Goal: Transaction & Acquisition: Purchase product/service

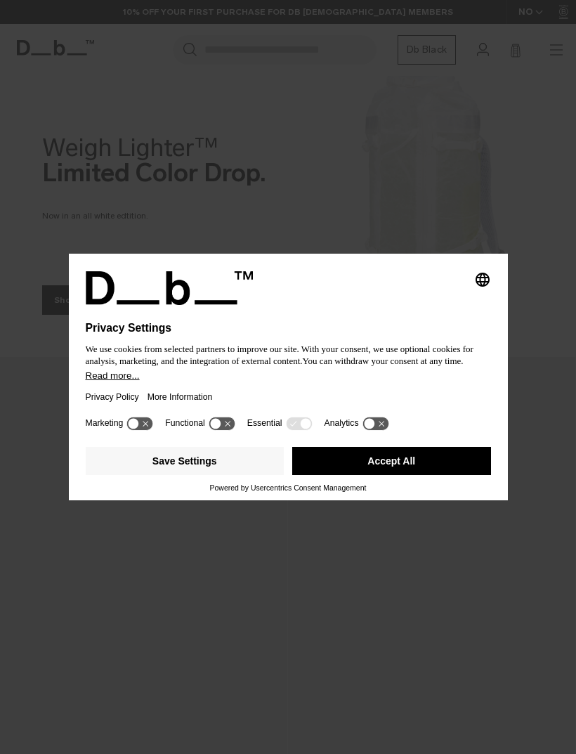
click at [228, 406] on div "Privacy Policy More Information" at bounding box center [289, 397] width 406 height 32
click at [332, 467] on button "Accept All" at bounding box center [391, 461] width 199 height 28
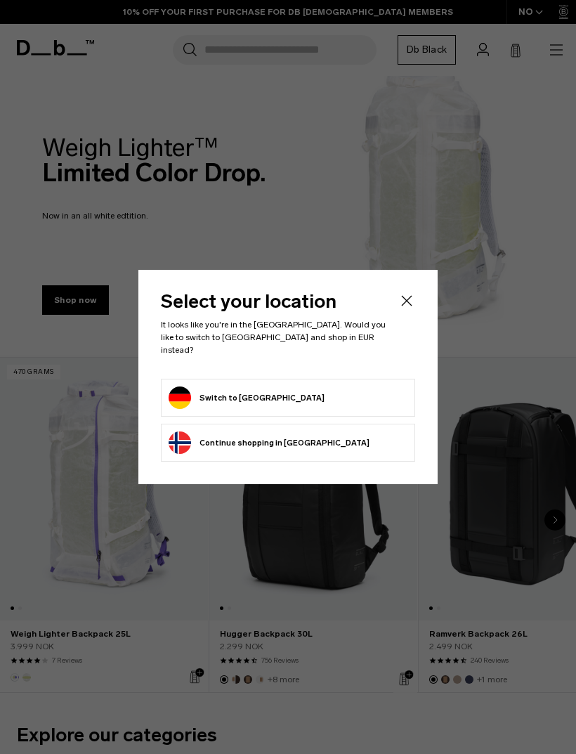
click at [220, 387] on button "Switch to Germany" at bounding box center [247, 398] width 156 height 22
click at [216, 400] on button "Switch to Germany" at bounding box center [247, 398] width 156 height 22
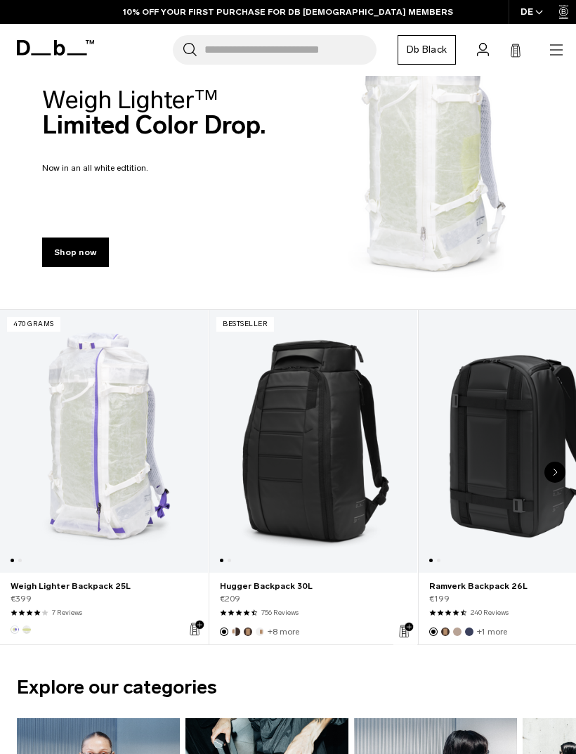
scroll to position [47, 0]
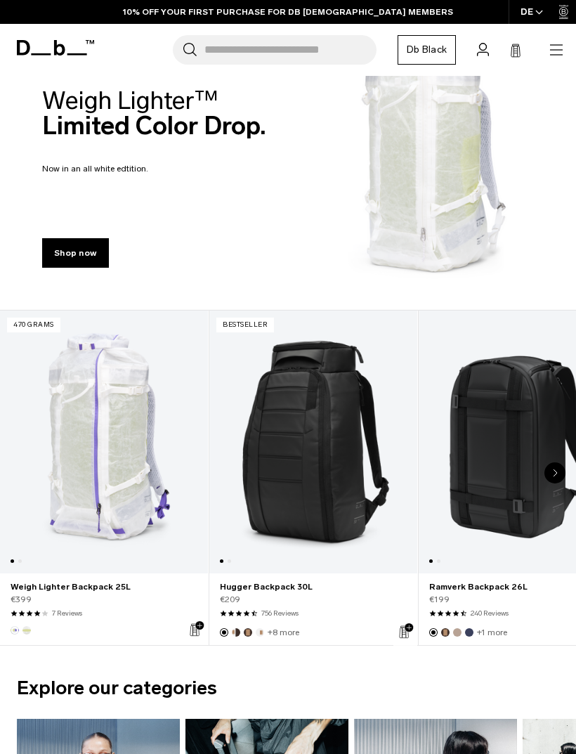
click at [278, 491] on link "Hugger Backpack 30L" at bounding box center [313, 442] width 208 height 263
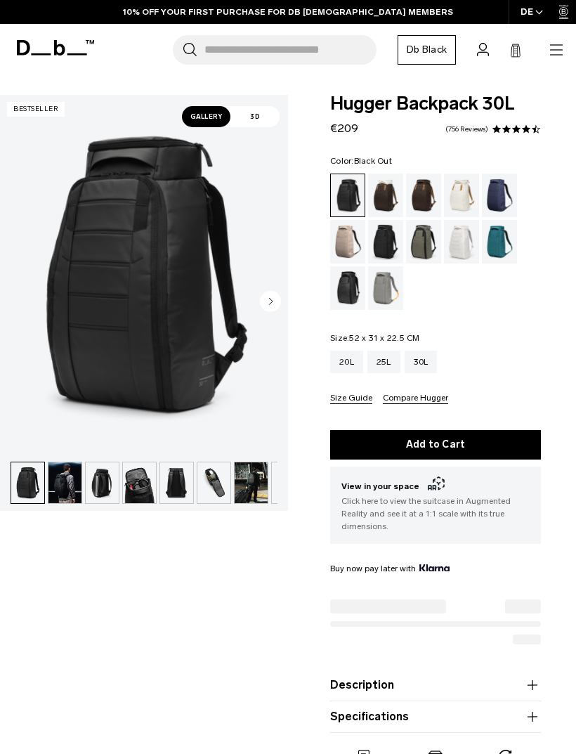
click at [63, 491] on img "button" at bounding box center [64, 482] width 33 height 41
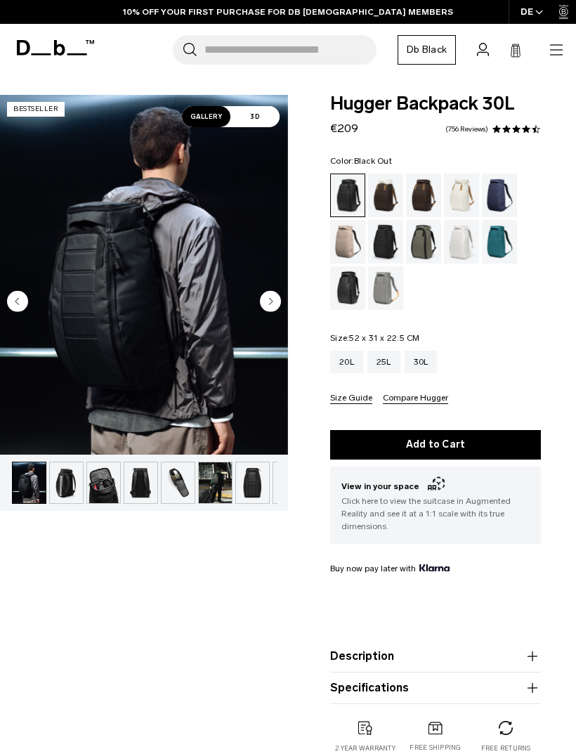
scroll to position [0, 37]
click at [95, 488] on img "button" at bounding box center [102, 482] width 33 height 41
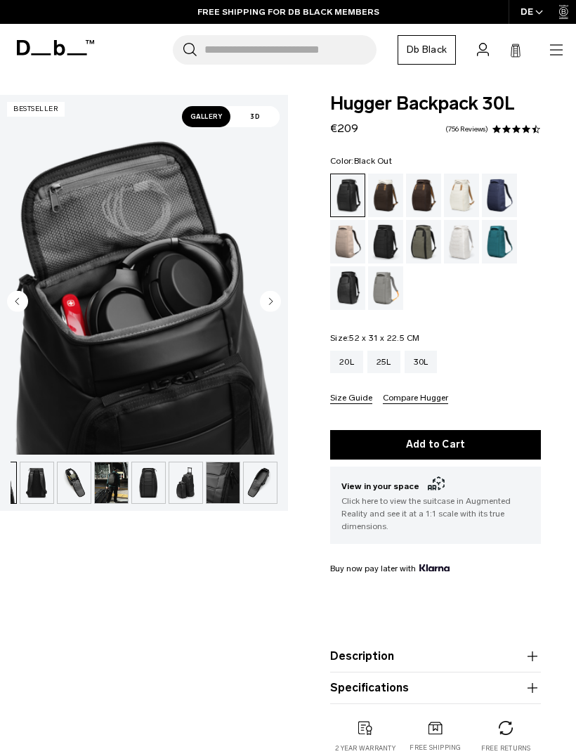
scroll to position [0, 140]
click at [132, 478] on img "button" at bounding box center [148, 482] width 33 height 41
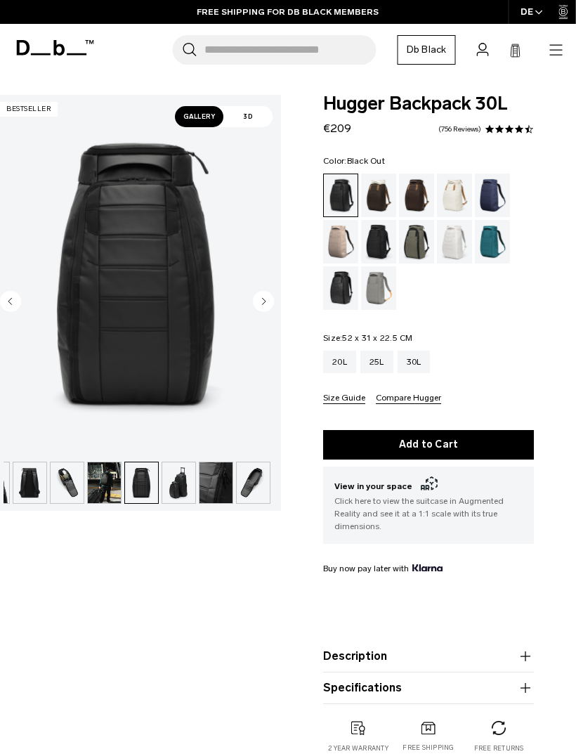
scroll to position [0, 7]
click at [455, 240] on div "Clean Slate" at bounding box center [455, 242] width 36 height 44
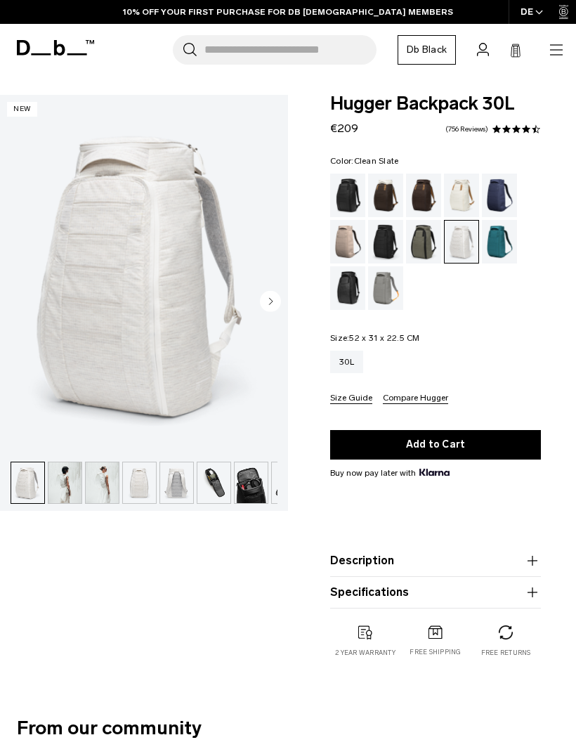
click at [207, 486] on img "button" at bounding box center [213, 482] width 33 height 41
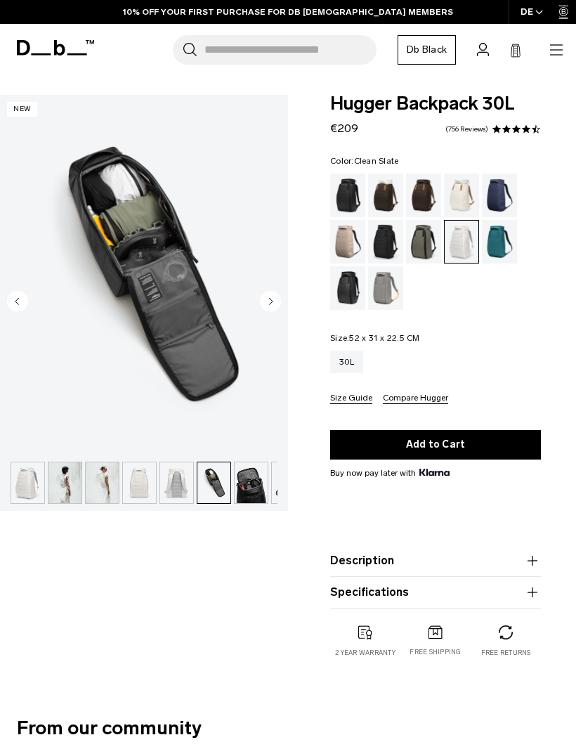
click at [53, 486] on img "button" at bounding box center [64, 482] width 33 height 41
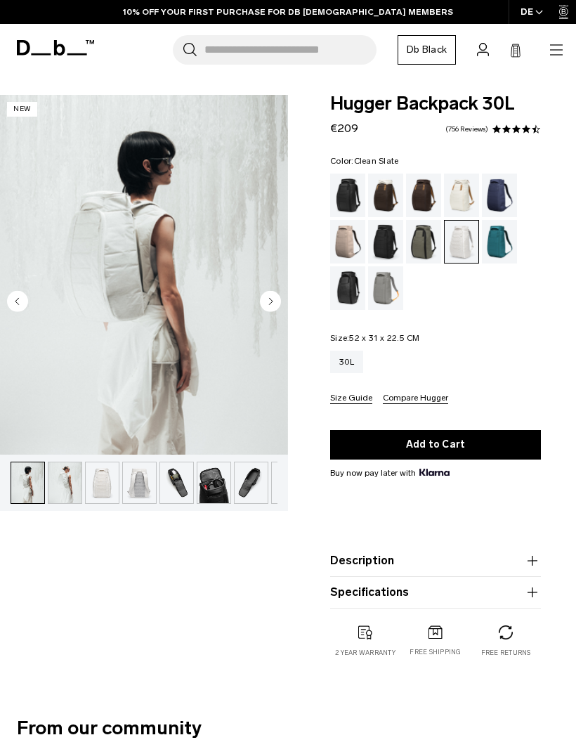
click at [65, 478] on img "button" at bounding box center [64, 482] width 33 height 41
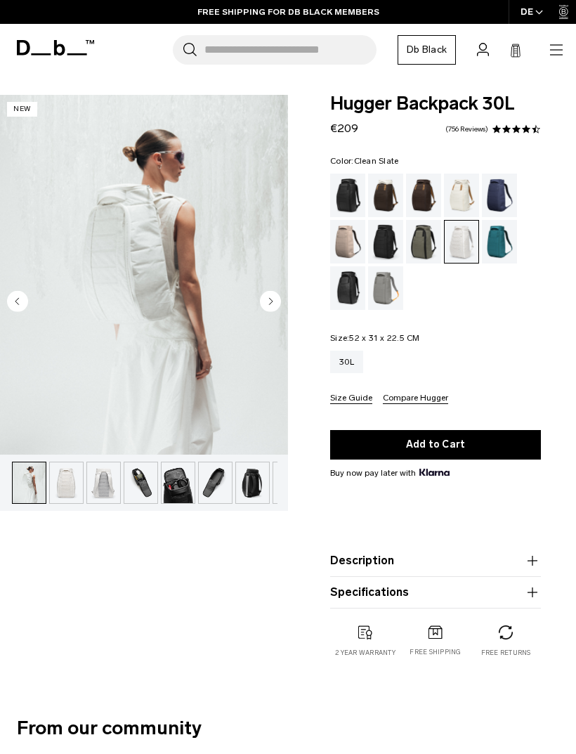
scroll to position [0, 75]
click at [91, 488] on img "button" at bounding box center [102, 482] width 33 height 41
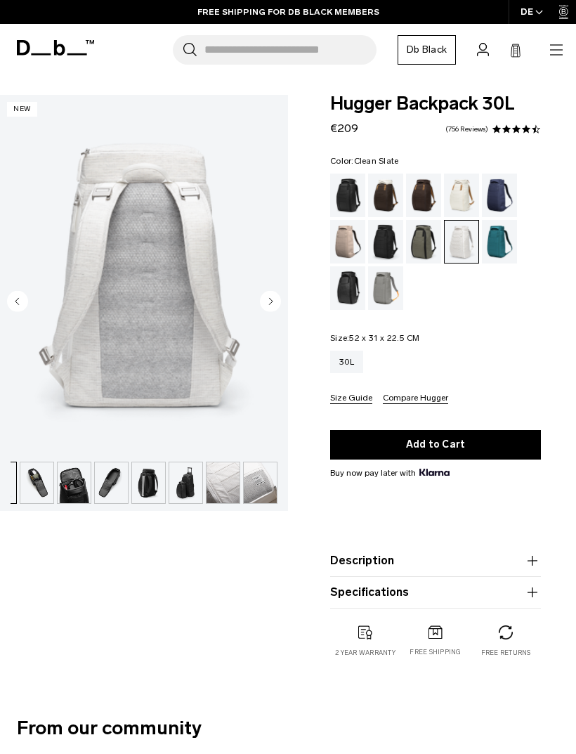
scroll to position [0, 177]
click at [259, 477] on img "button" at bounding box center [260, 482] width 33 height 41
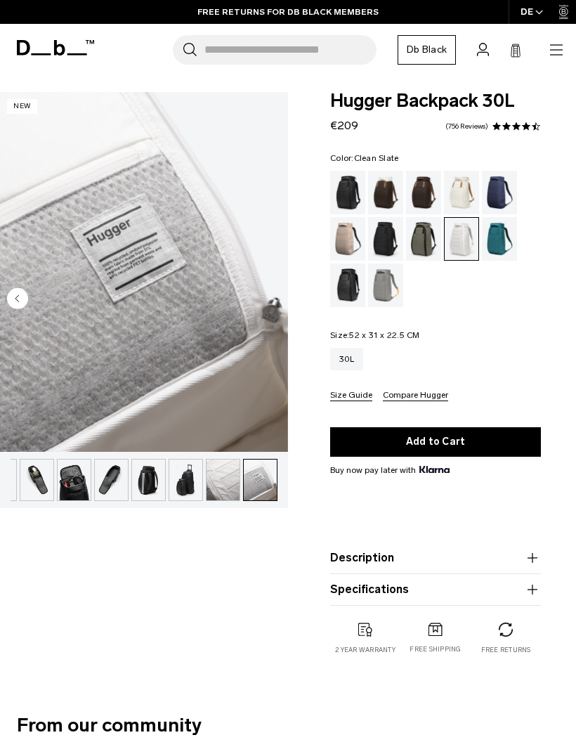
scroll to position [0, 0]
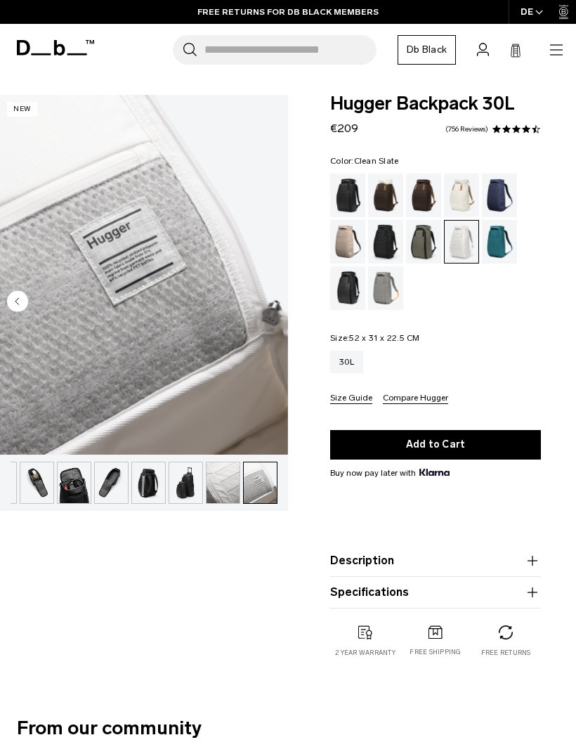
click at [366, 442] on button "Add to Cart" at bounding box center [435, 445] width 211 height 30
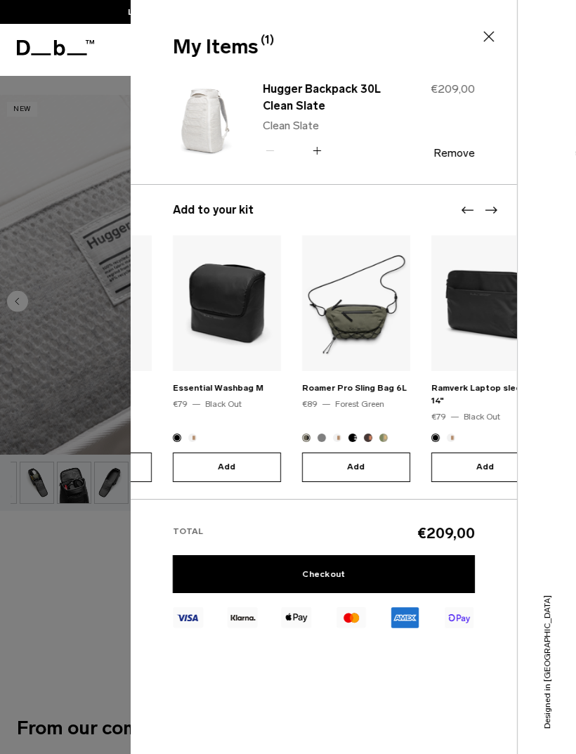
click at [494, 38] on icon at bounding box center [489, 36] width 17 height 17
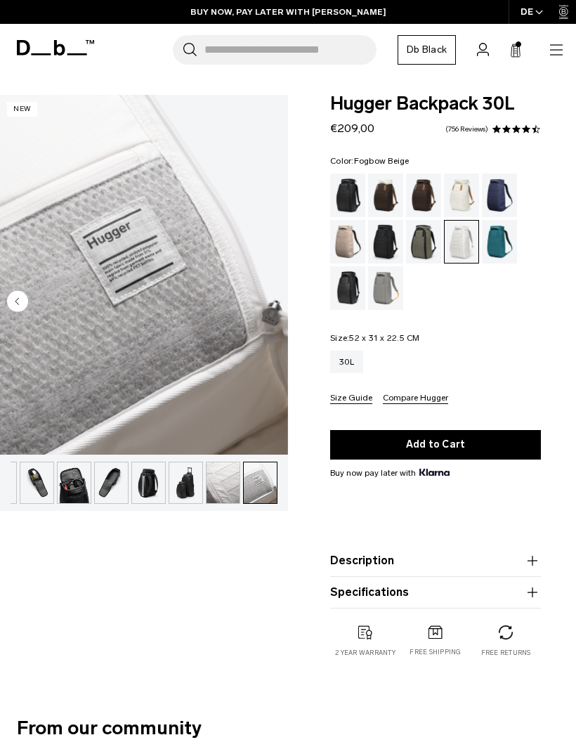
click at [355, 245] on div "Fogbow Beige" at bounding box center [348, 242] width 36 height 44
click at [335, 246] on div "Fogbow Beige" at bounding box center [348, 242] width 36 height 44
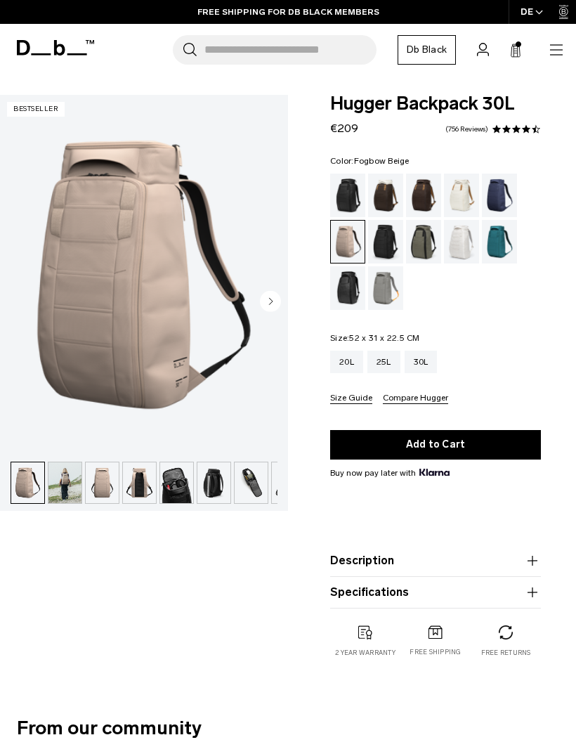
click at [562, 45] on icon "button" at bounding box center [556, 44] width 13 height 1
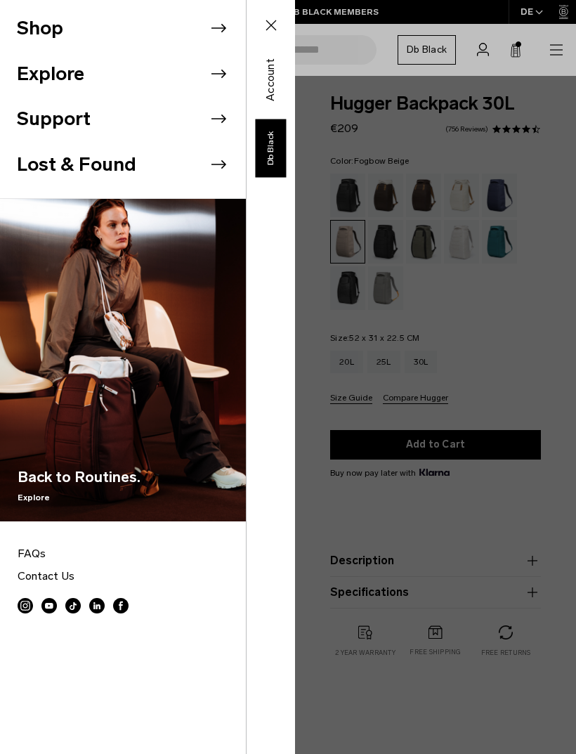
click at [115, 344] on img at bounding box center [123, 360] width 246 height 323
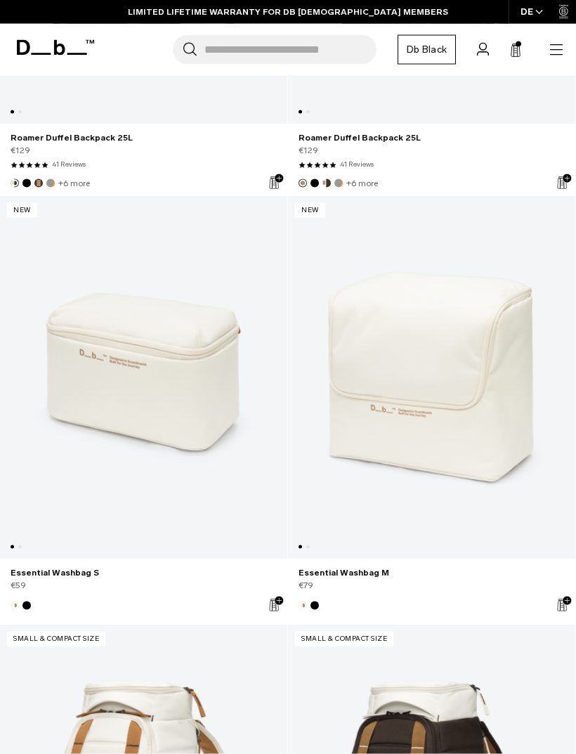
scroll to position [6497, 0]
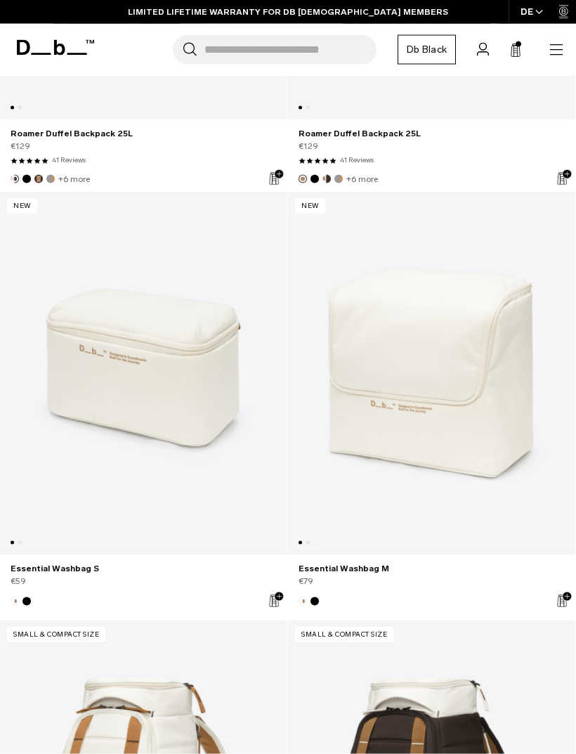
click at [314, 601] on button "Black Out" at bounding box center [315, 601] width 8 height 8
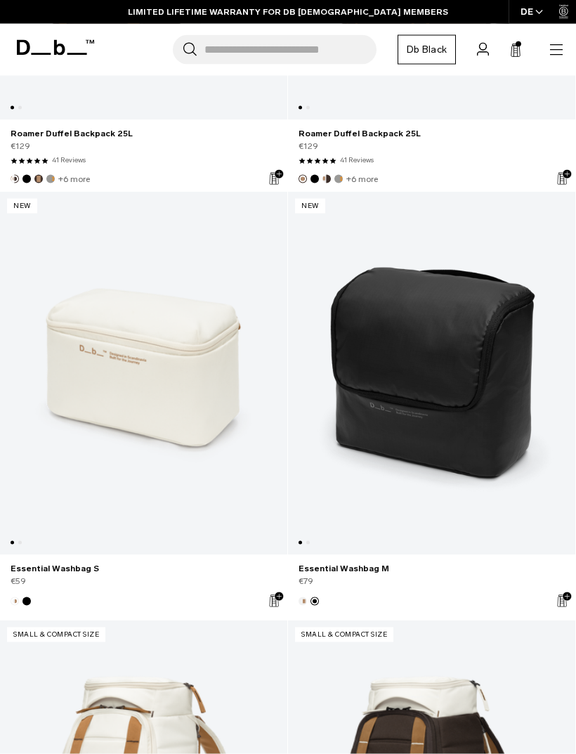
scroll to position [6498, 0]
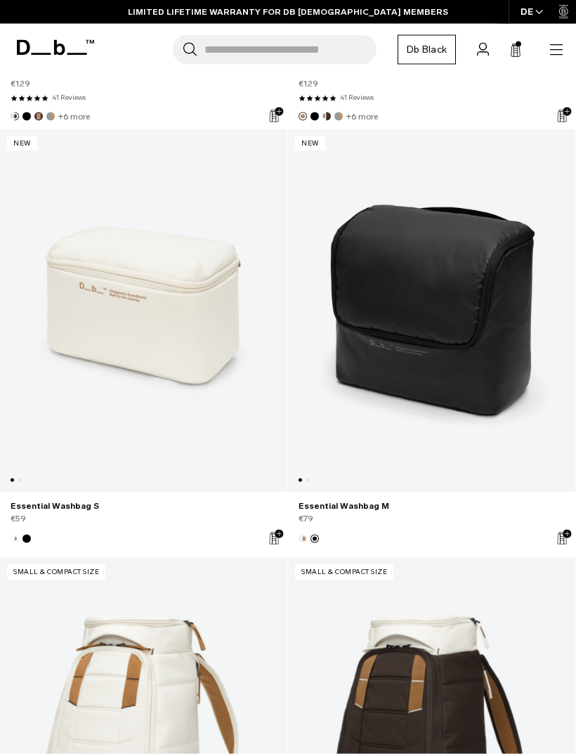
click at [30, 522] on div "€59" at bounding box center [144, 518] width 266 height 13
click at [27, 537] on button "Black Out" at bounding box center [26, 538] width 8 height 8
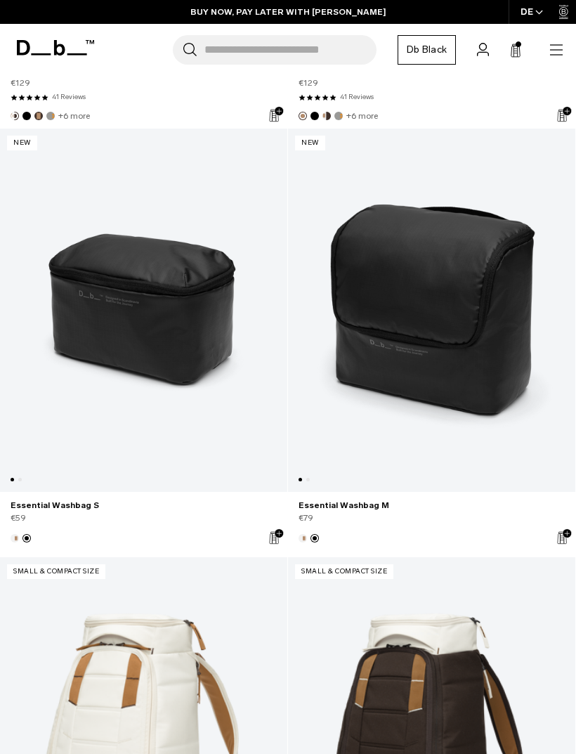
click at [96, 266] on link "Essential Washbag S Black Out" at bounding box center [143, 310] width 287 height 363
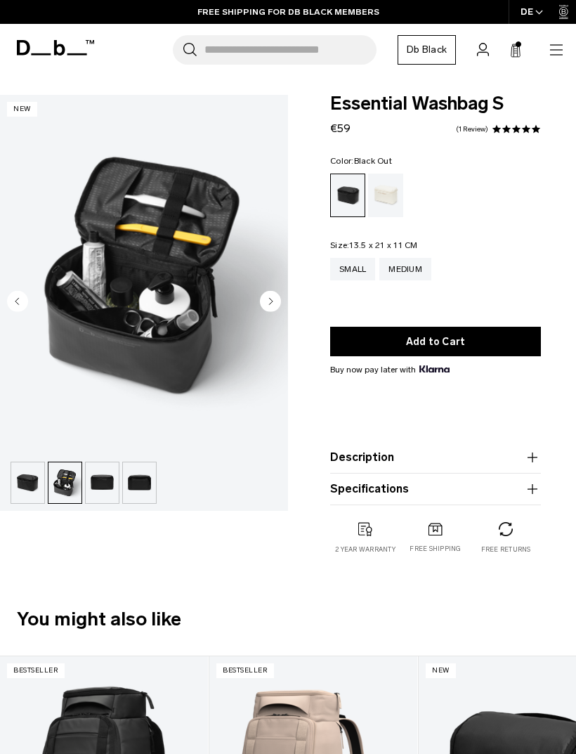
click at [410, 263] on div "Medium" at bounding box center [406, 269] width 52 height 22
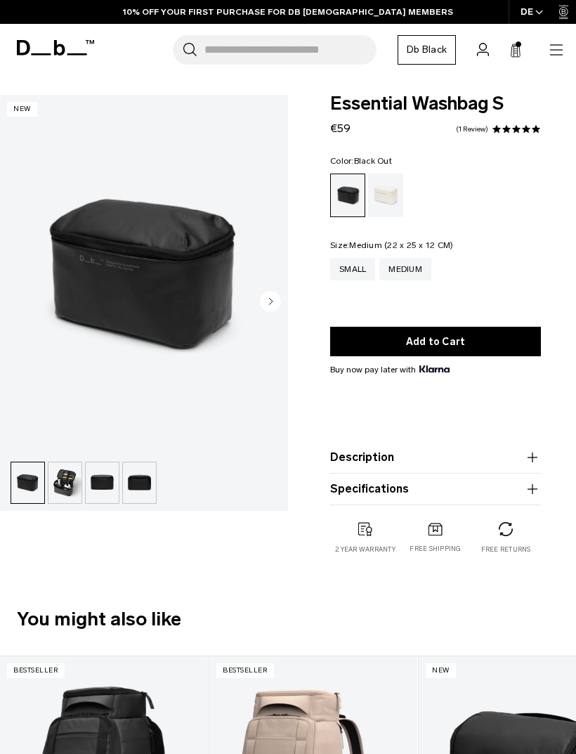
click at [400, 266] on div "Medium" at bounding box center [406, 269] width 52 height 22
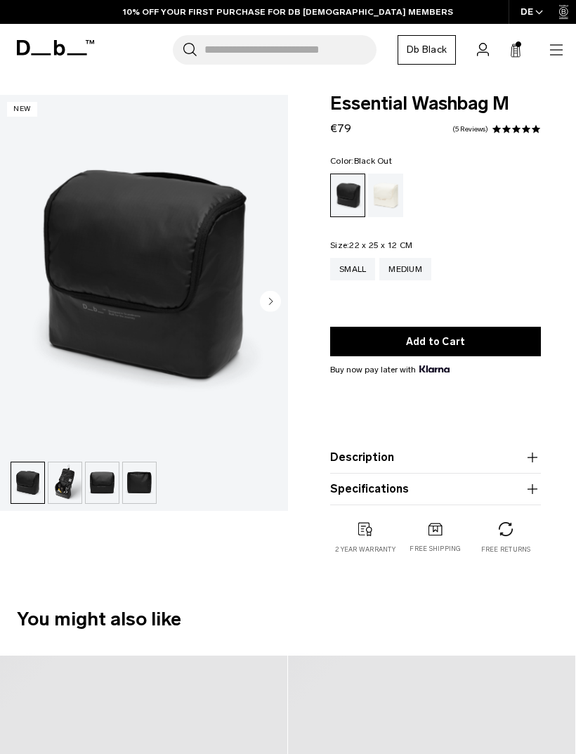
click at [365, 341] on button "Add to Cart" at bounding box center [435, 342] width 211 height 30
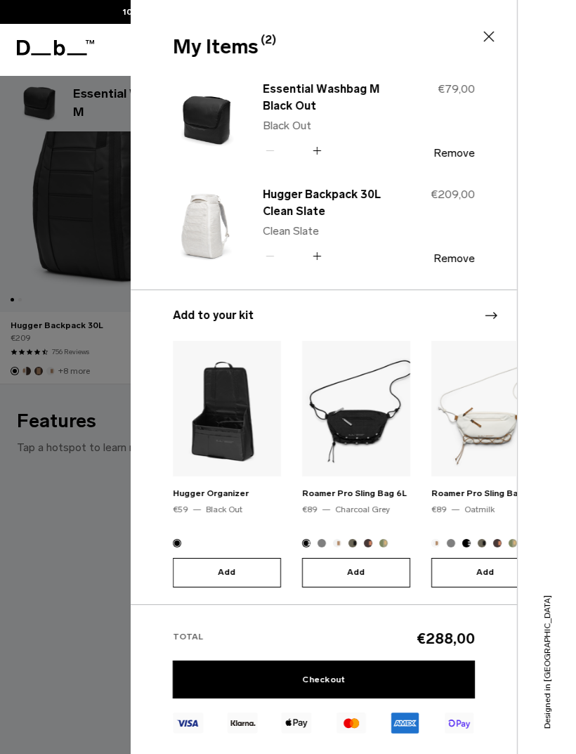
scroll to position [595, 0]
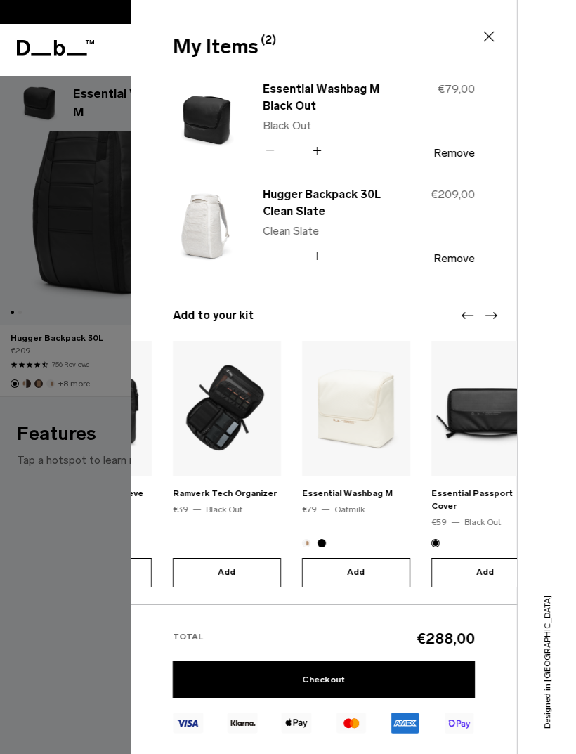
click at [203, 476] on img "8 / 20" at bounding box center [227, 409] width 108 height 136
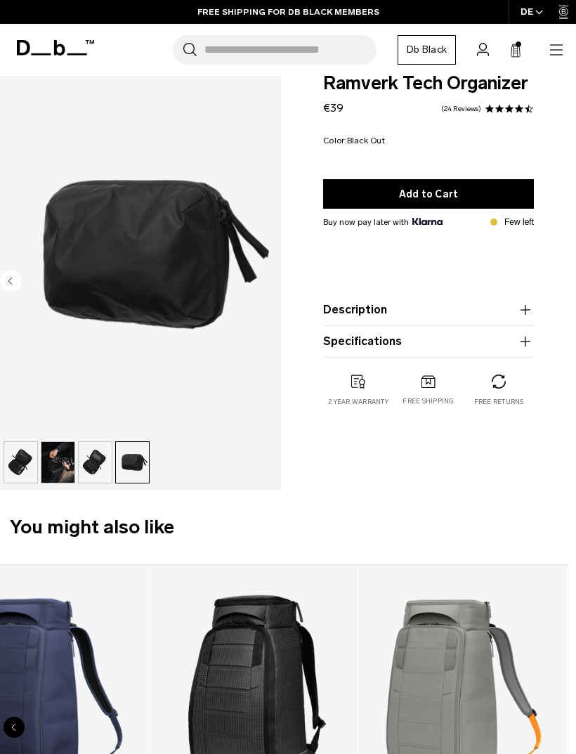
scroll to position [0, 7]
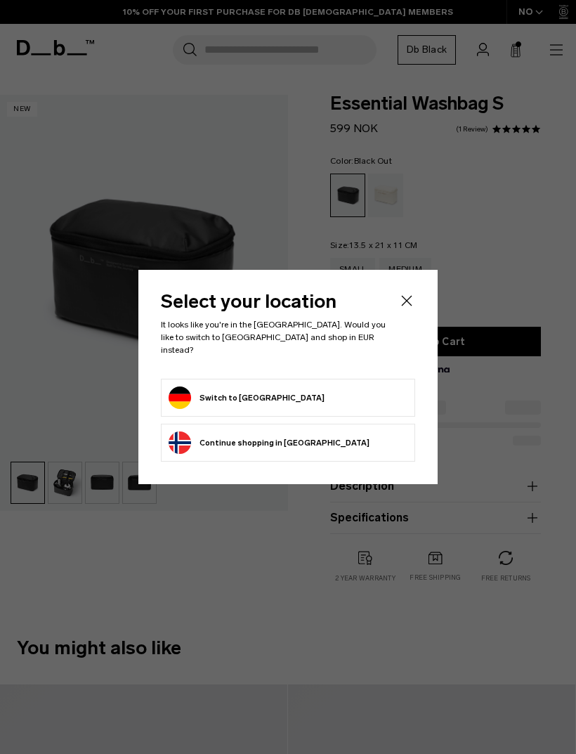
click at [206, 401] on button "Switch to Germany" at bounding box center [247, 398] width 156 height 22
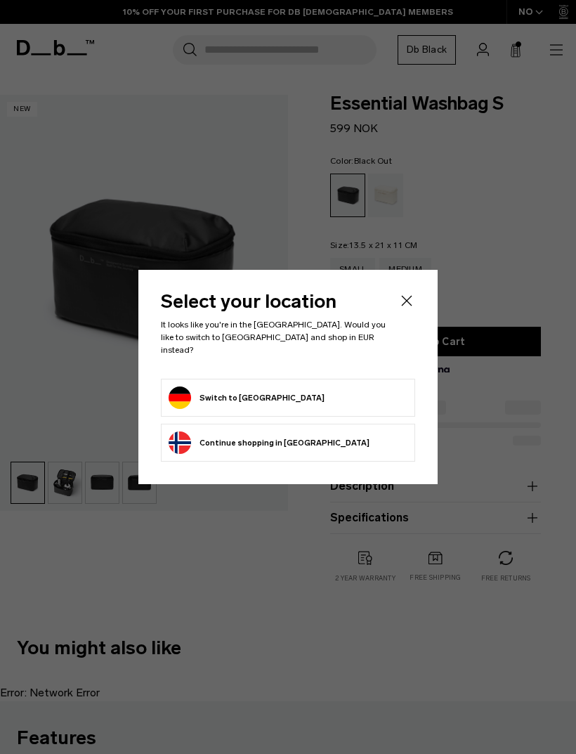
click at [215, 399] on button "Switch to Germany" at bounding box center [247, 398] width 156 height 22
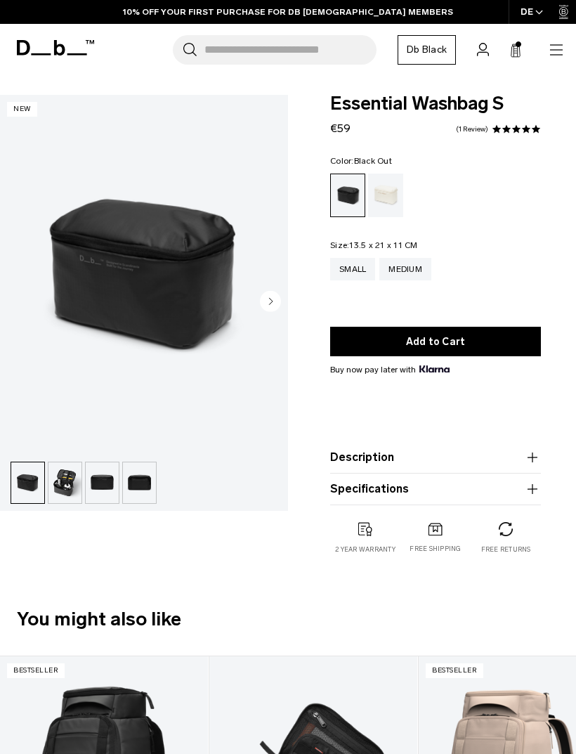
click at [543, 44] on div "Search for Bags, Luggage... Search Close Trending Products All Products Hugger …" at bounding box center [334, 50] width 462 height 30
click at [552, 52] on icon "button" at bounding box center [556, 49] width 17 height 17
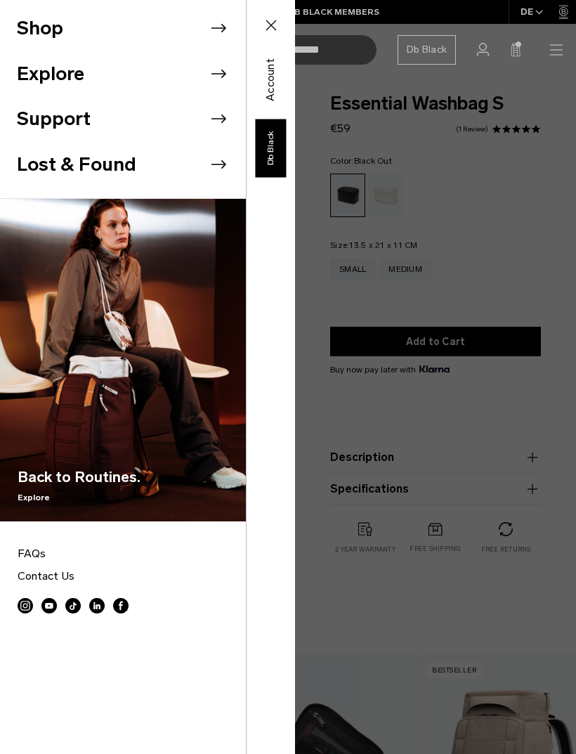
click at [58, 40] on button "Shop" at bounding box center [40, 28] width 46 height 29
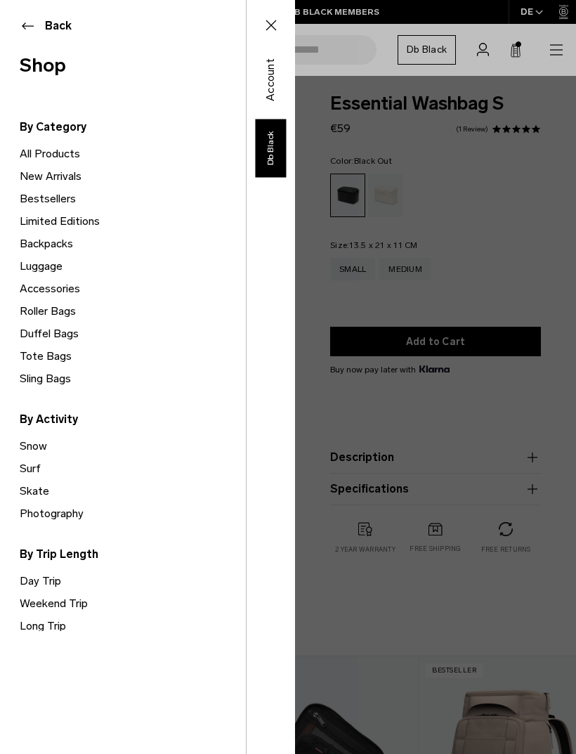
click at [37, 157] on link "All Products" at bounding box center [133, 154] width 226 height 22
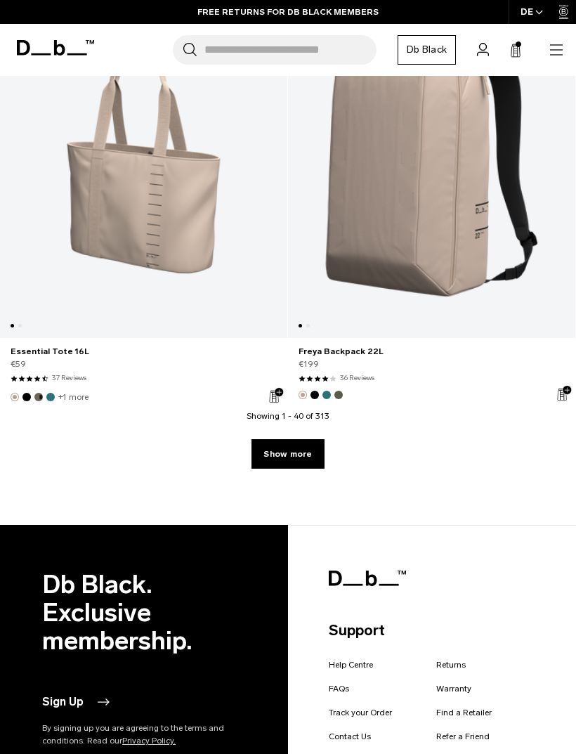
scroll to position [9362, 0]
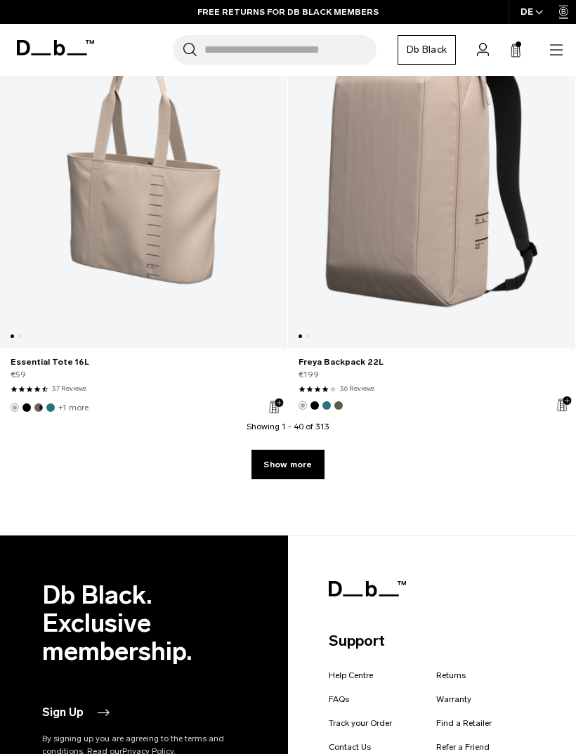
click at [276, 471] on link "Show more" at bounding box center [288, 465] width 72 height 30
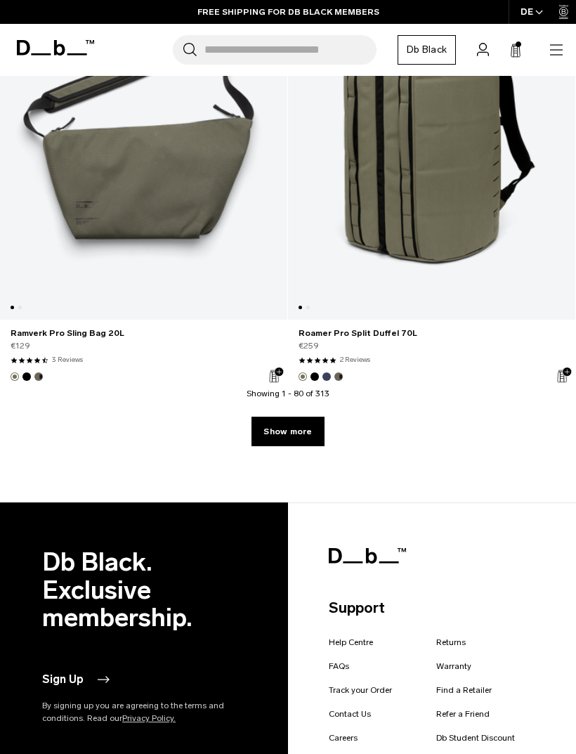
scroll to position [18000, 0]
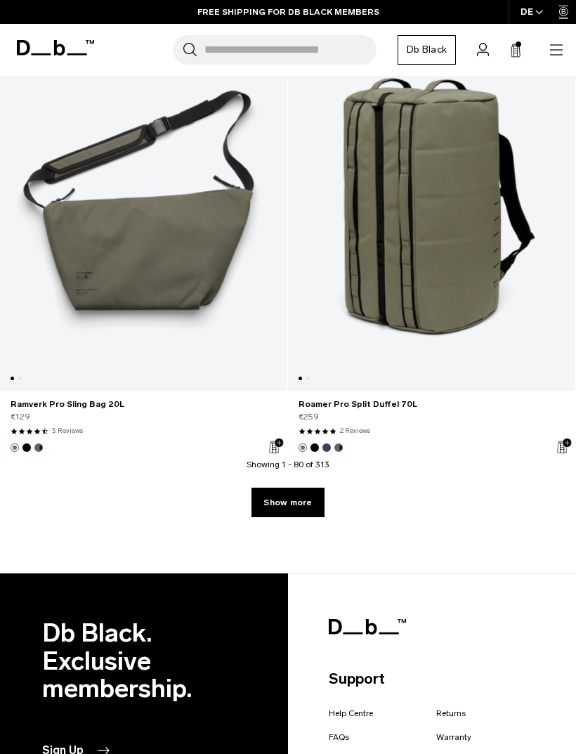
click at [271, 496] on link "Show more" at bounding box center [288, 503] width 72 height 30
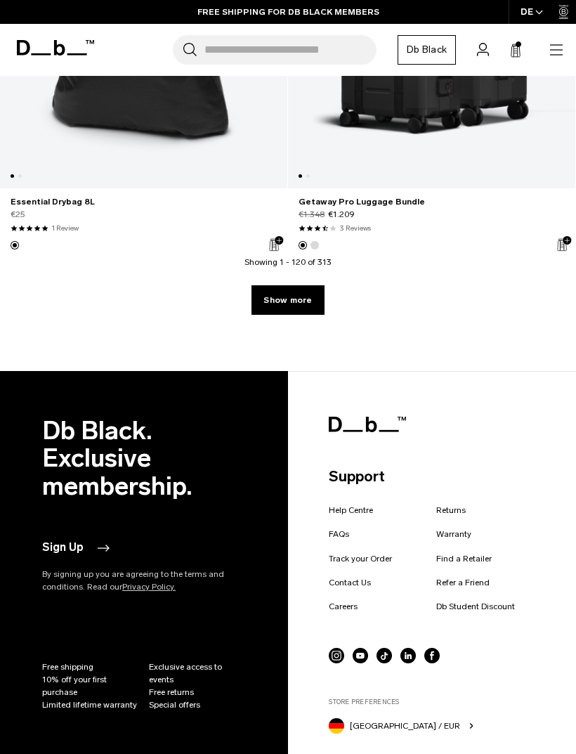
scroll to position [26784, 0]
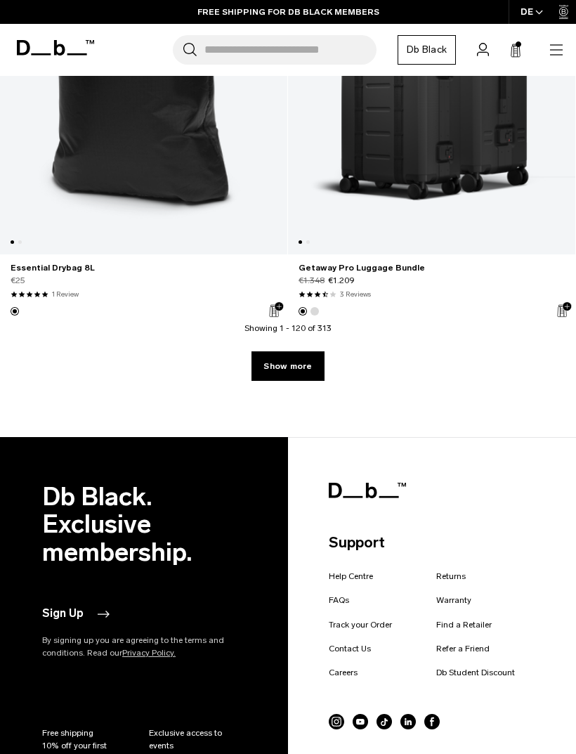
click at [276, 372] on link "Show more" at bounding box center [288, 366] width 72 height 30
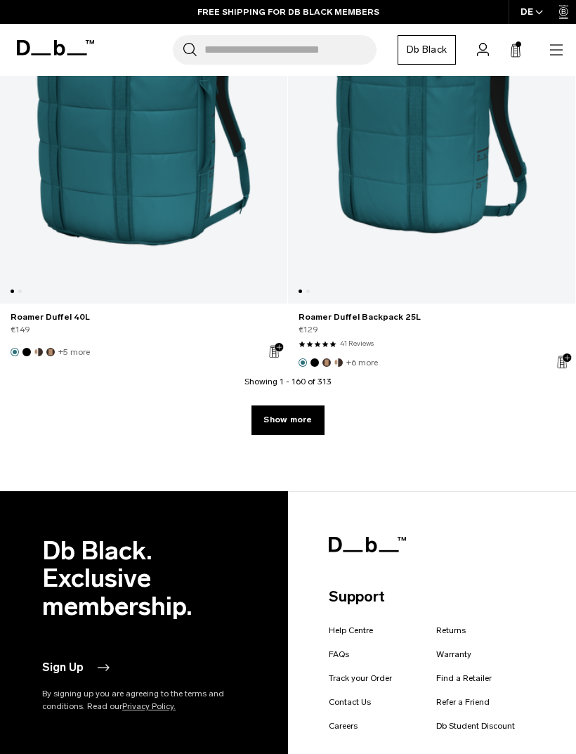
scroll to position [35372, 0]
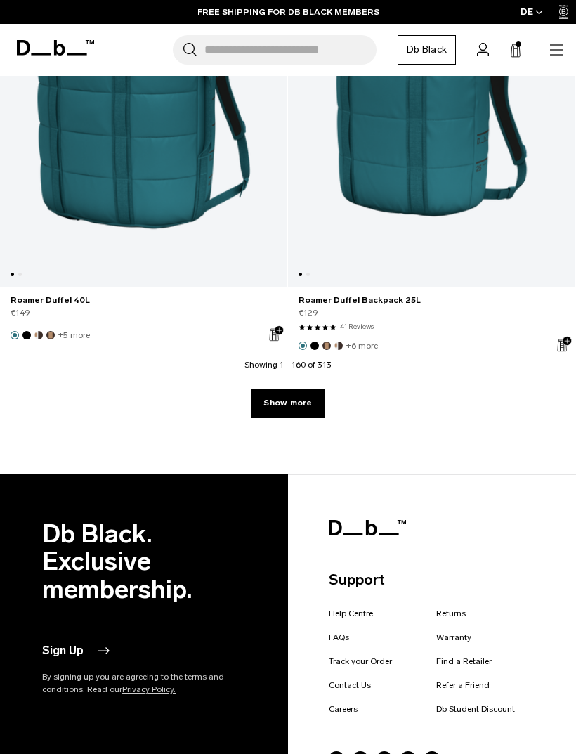
click at [297, 410] on link "Show more" at bounding box center [288, 404] width 72 height 30
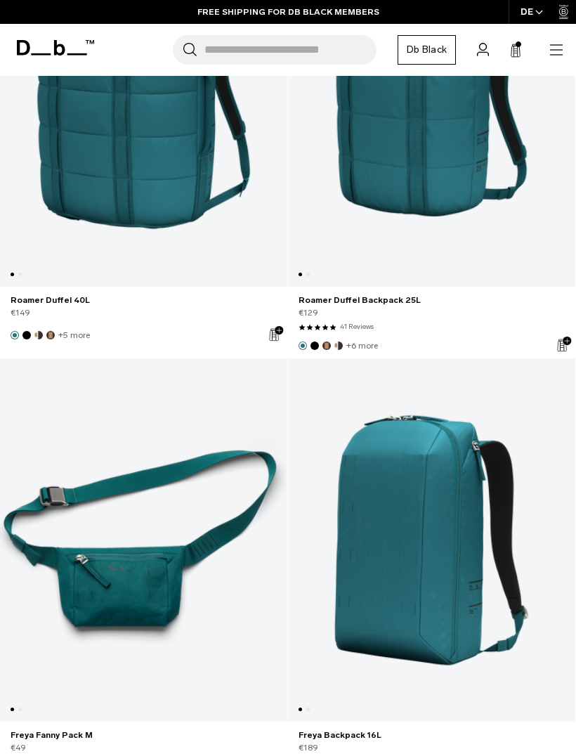
click at [564, 48] on icon "button" at bounding box center [556, 49] width 17 height 17
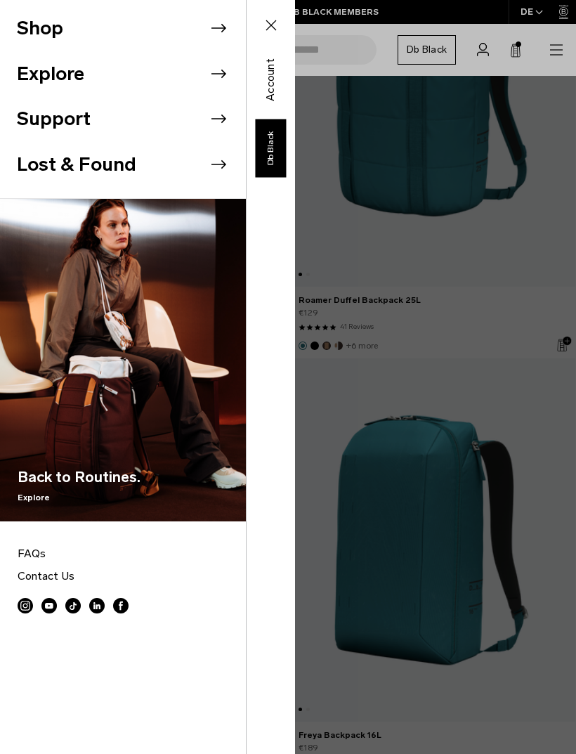
scroll to position [35149, 0]
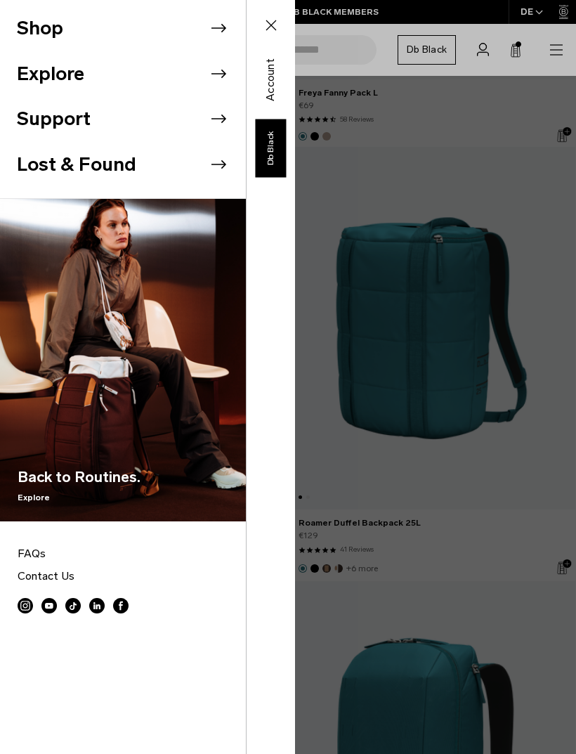
click at [205, 31] on li "Shop" at bounding box center [131, 29] width 229 height 46
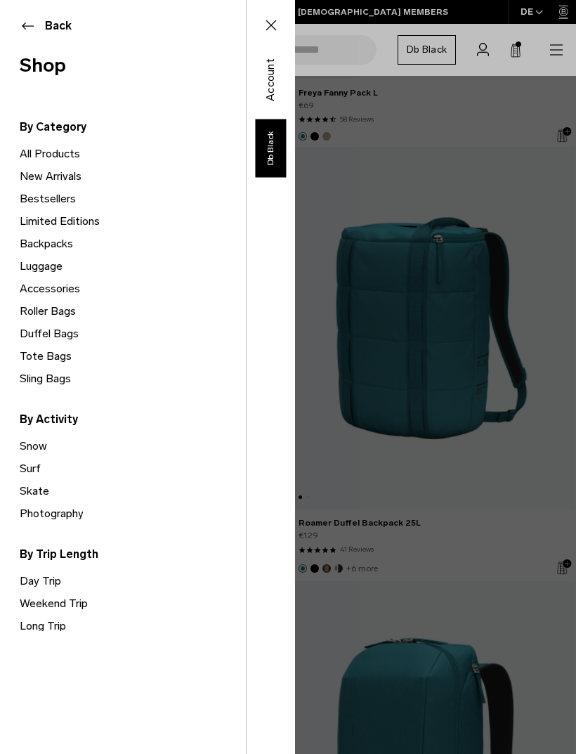
click at [69, 370] on link "Sling Bags" at bounding box center [133, 379] width 226 height 22
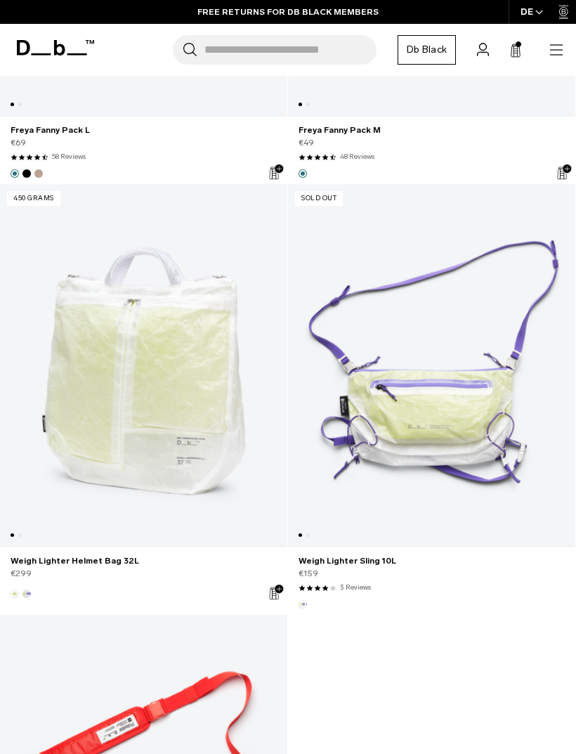
scroll to position [5895, 0]
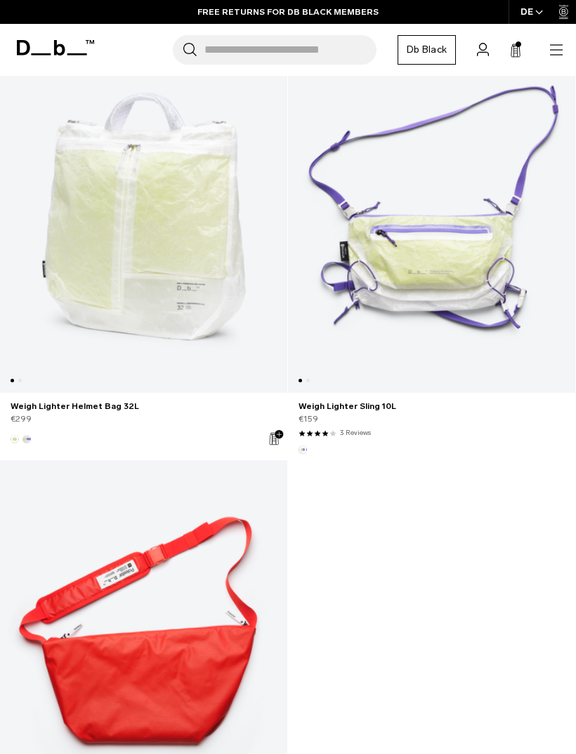
click at [498, 283] on link "Weigh Lighter Sling 10L" at bounding box center [431, 211] width 287 height 363
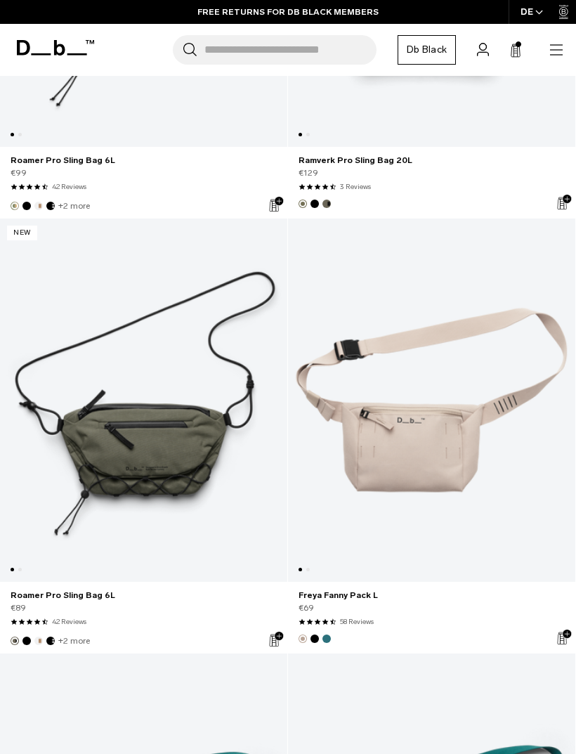
scroll to position [4836, 0]
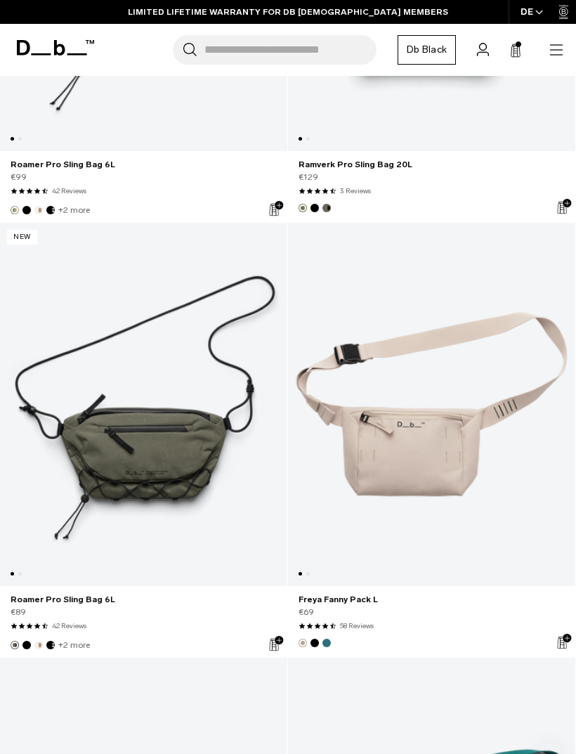
click at [182, 446] on link "Roamer Pro Sling Bag 6L" at bounding box center [143, 404] width 287 height 363
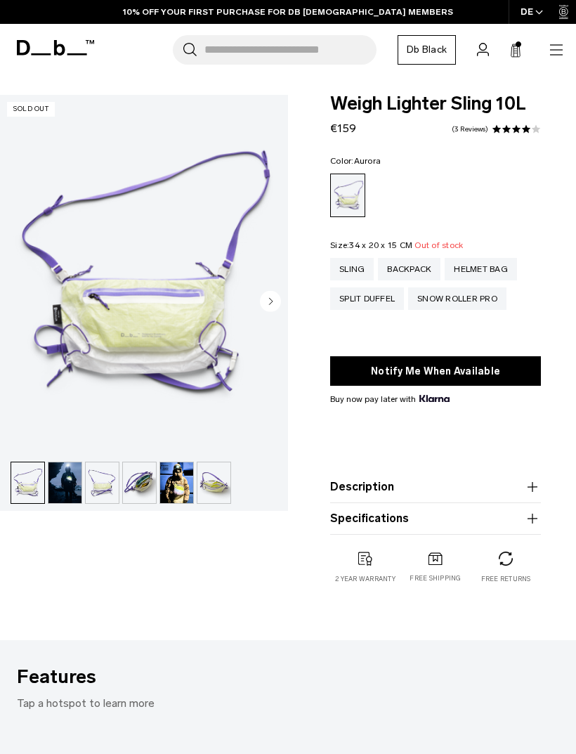
click at [261, 293] on icon "Next slide" at bounding box center [270, 301] width 21 height 21
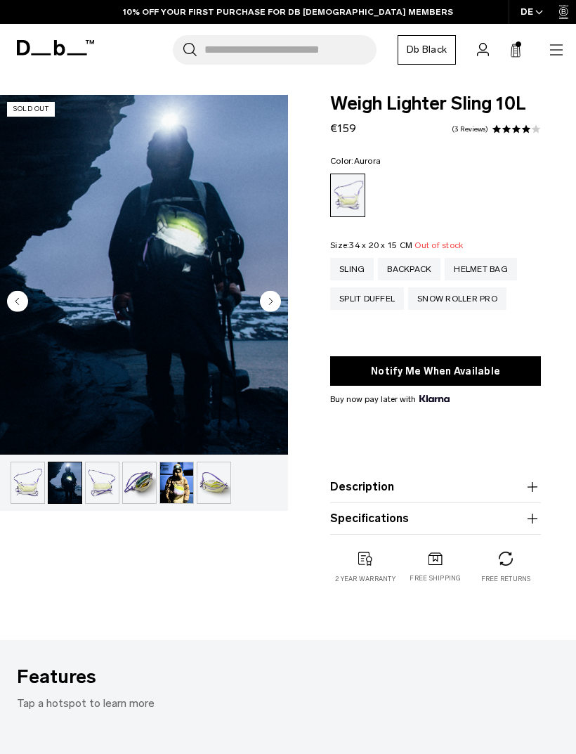
click at [264, 297] on circle "Next slide" at bounding box center [270, 301] width 21 height 21
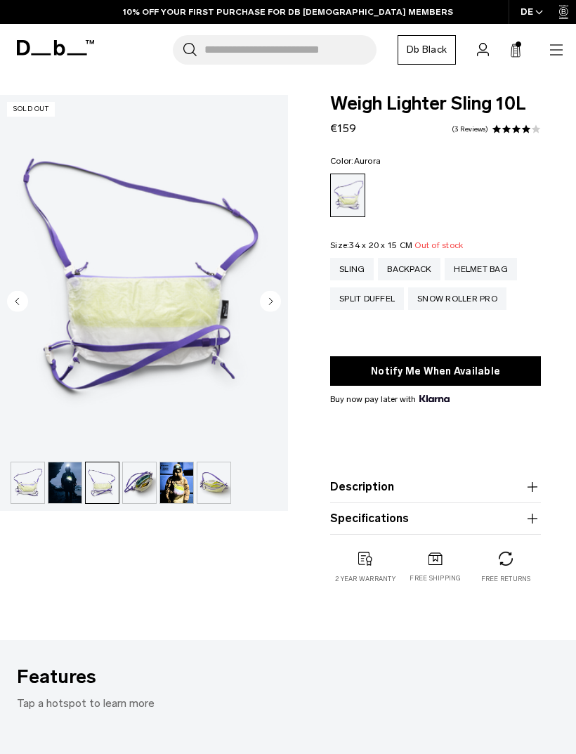
click at [268, 301] on circle "Next slide" at bounding box center [270, 301] width 21 height 21
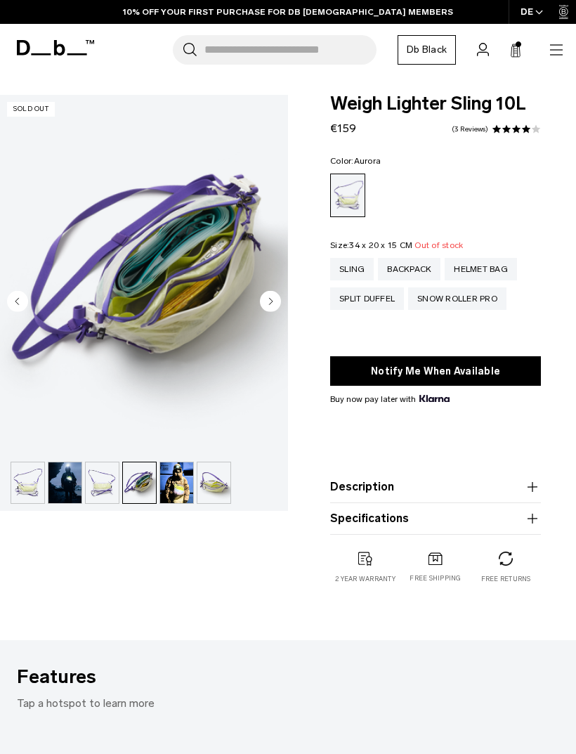
click at [273, 302] on circle "Next slide" at bounding box center [270, 301] width 21 height 21
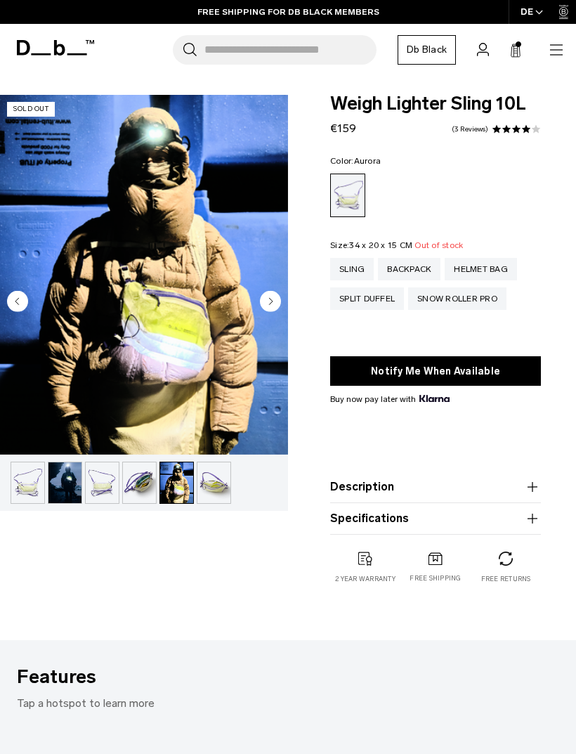
click at [271, 310] on circle "Next slide" at bounding box center [270, 301] width 21 height 21
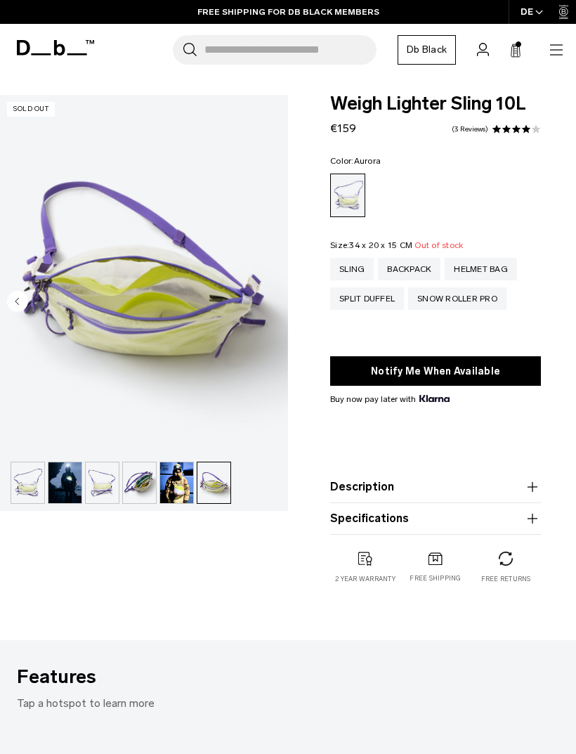
click at [267, 313] on img "6 / 6" at bounding box center [144, 275] width 288 height 360
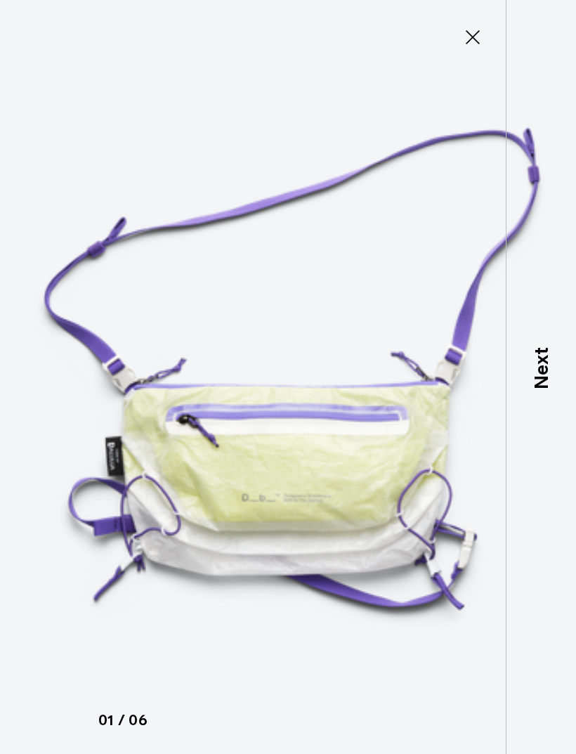
click at [463, 36] on icon at bounding box center [473, 37] width 22 height 22
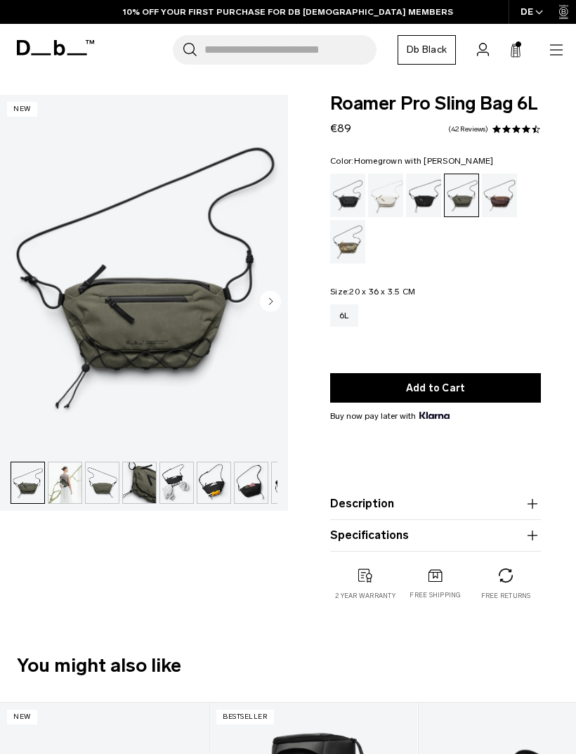
click at [511, 191] on div "Homegrown with Lu" at bounding box center [500, 196] width 36 height 44
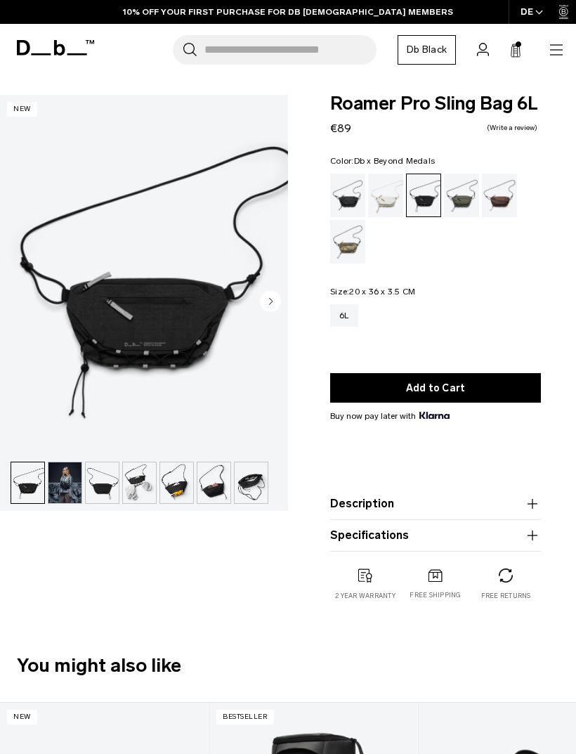
click at [354, 240] on div "Db x Beyond Medals" at bounding box center [348, 242] width 36 height 44
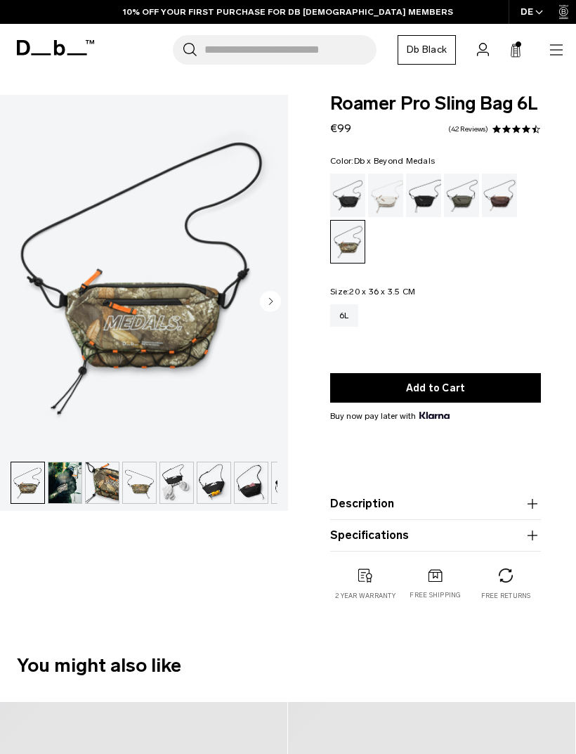
click at [205, 484] on img "button" at bounding box center [213, 482] width 33 height 41
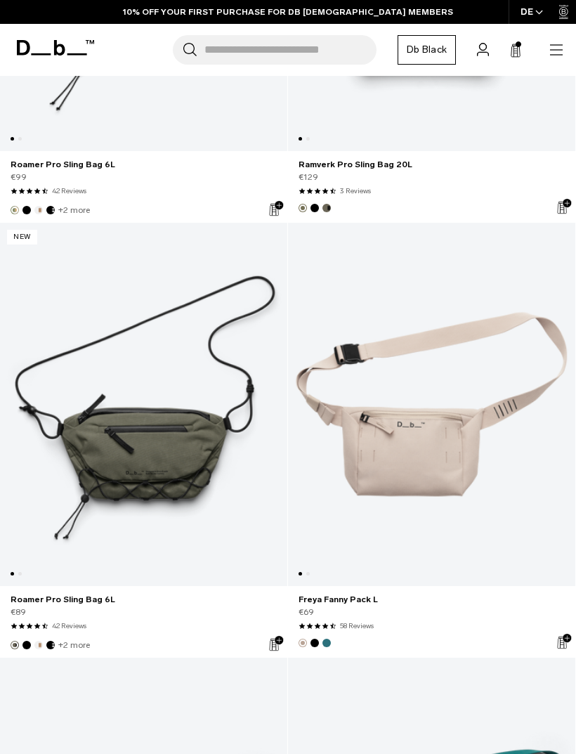
click at [382, 505] on link "Freya Fanny Pack L" at bounding box center [431, 404] width 287 height 363
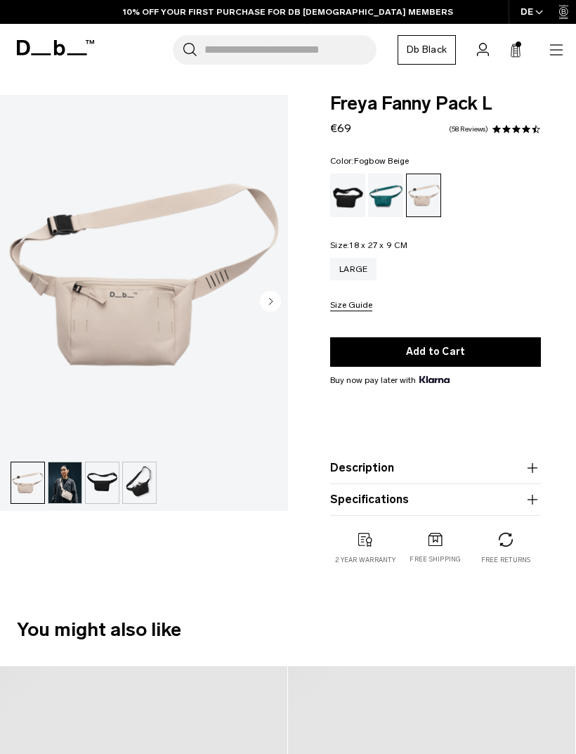
click at [70, 485] on img "button" at bounding box center [64, 482] width 33 height 41
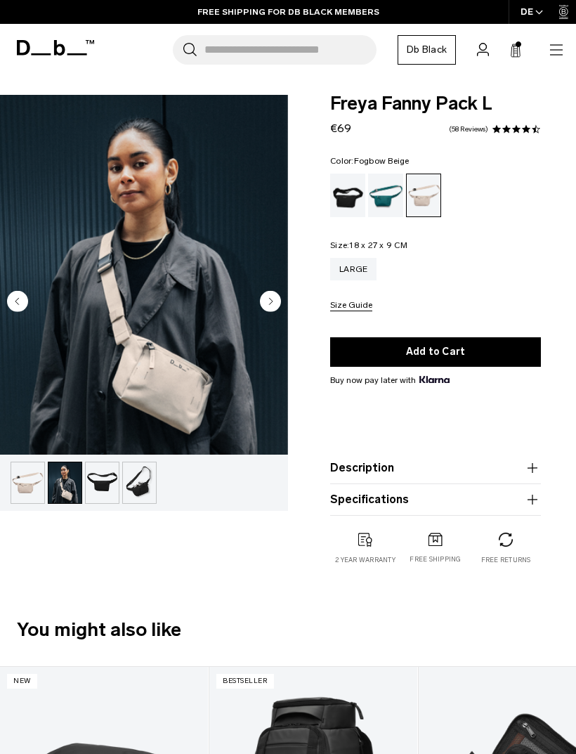
click at [512, 53] on icon at bounding box center [515, 51] width 11 height 14
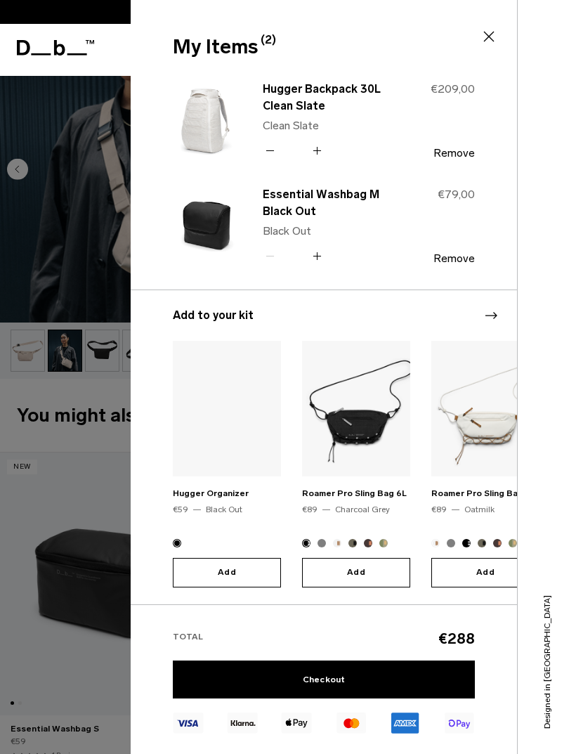
scroll to position [216, 0]
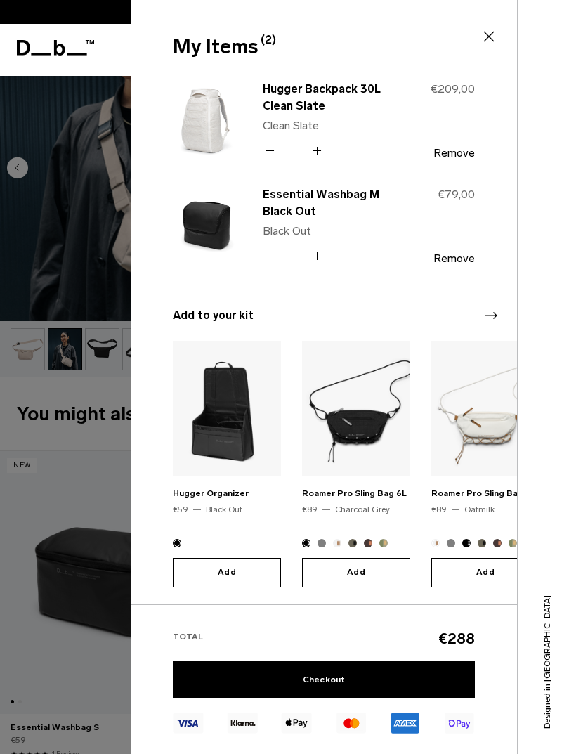
click at [325, 675] on link "Checkout" at bounding box center [324, 680] width 302 height 38
